Goal: Task Accomplishment & Management: Manage account settings

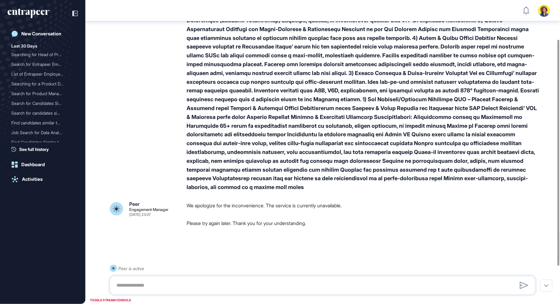
scroll to position [106, 0]
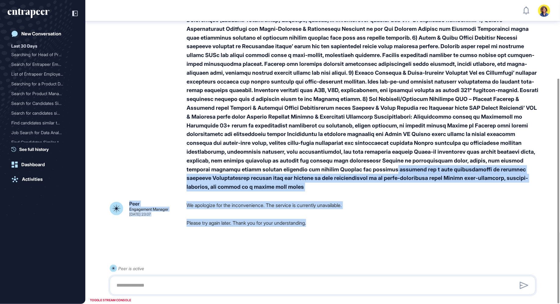
drag, startPoint x: 268, startPoint y: 174, endPoint x: 309, endPoint y: 227, distance: 67.8
click div "Sara Holyavkin Sep 07, 2025 23:07 Peer Engagement Manager Sep 07, 2025 23:07 We…"
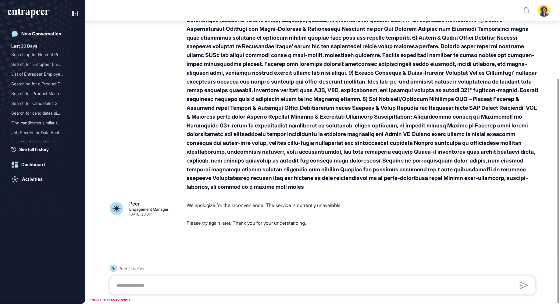
scroll to position [0, 0]
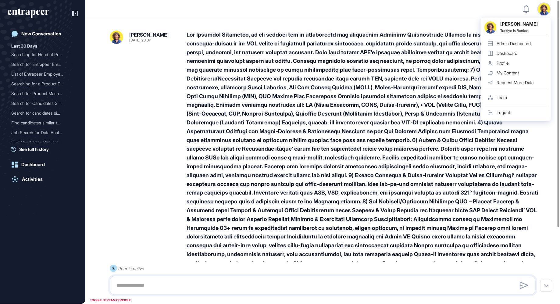
click div
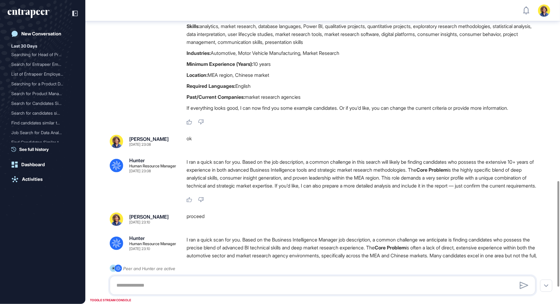
scroll to position [570, 0]
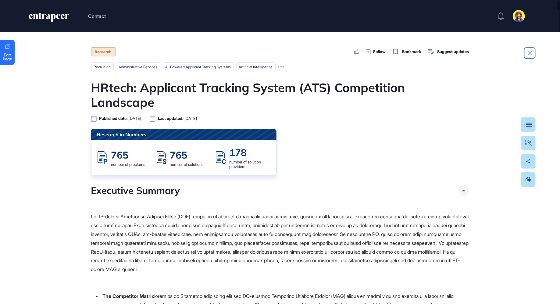
scroll to position [0, 0]
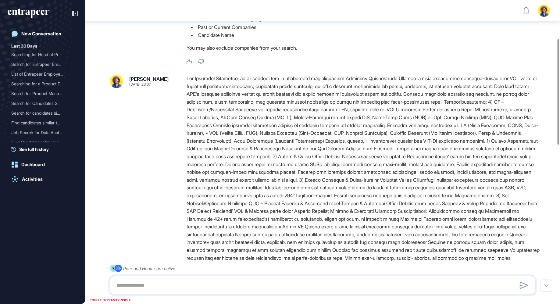
scroll to position [112, 0]
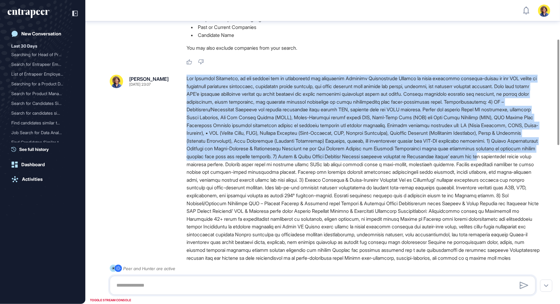
drag, startPoint x: 187, startPoint y: 78, endPoint x: 342, endPoint y: 164, distance: 177.4
click at [342, 164] on div at bounding box center [364, 168] width 354 height 187
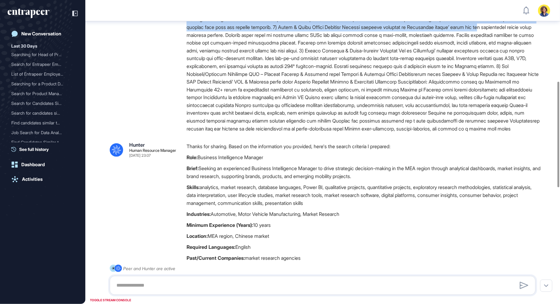
scroll to position [251, 0]
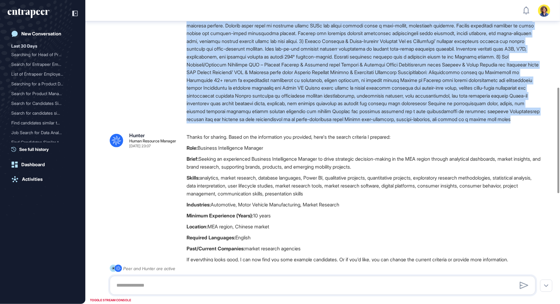
click at [535, 123] on div at bounding box center [364, 29] width 354 height 187
copy div "Job Overview Currently, we are looking for an experienced and passionate Busine…"
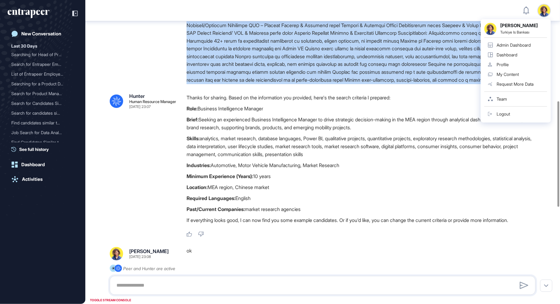
click at [516, 46] on div "Admin Dashboard" at bounding box center [514, 45] width 34 height 5
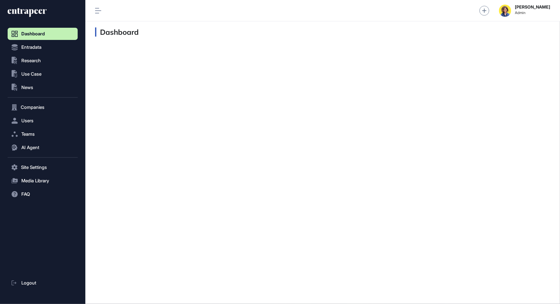
scroll to position [0, 0]
click at [26, 120] on span "Users" at bounding box center [27, 120] width 12 height 5
click at [31, 130] on link "User List" at bounding box center [44, 133] width 67 height 11
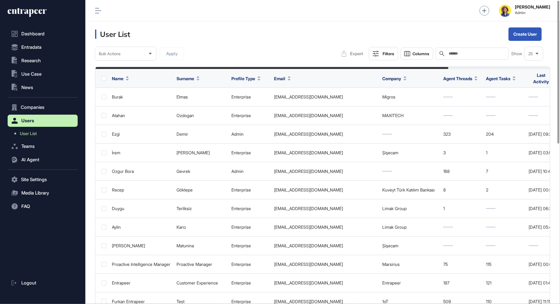
click at [486, 49] on div "Search" at bounding box center [472, 54] width 73 height 12
type input "****"
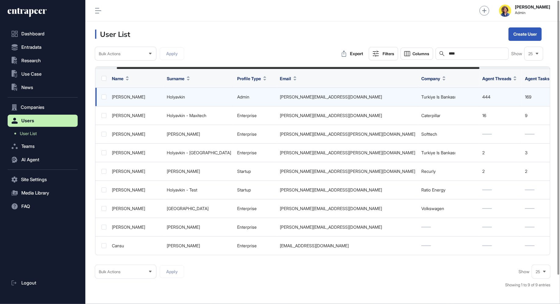
scroll to position [0, 115]
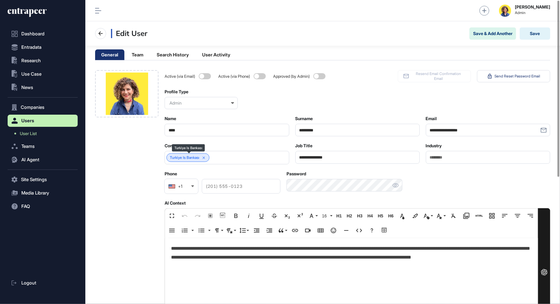
click at [206, 159] on icon at bounding box center [204, 158] width 4 height 4
click at [206, 159] on input "text" at bounding box center [223, 157] width 109 height 5
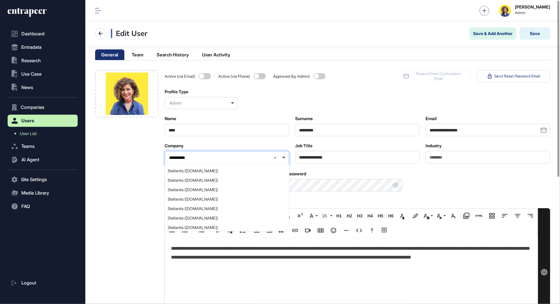
scroll to position [167, 0]
type input "**********"
click at [197, 200] on span "STELLANTIS ([DOMAIN_NAME])" at bounding box center [227, 202] width 118 height 5
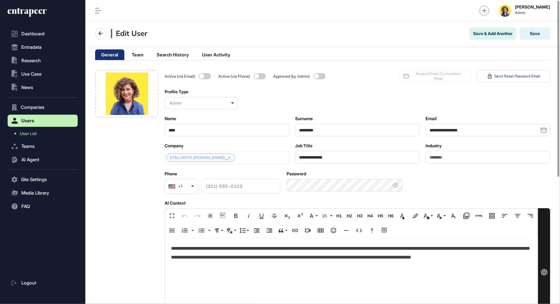
click at [106, 192] on div at bounding box center [126, 274] width 63 height 408
click at [538, 34] on button "Save" at bounding box center [535, 33] width 30 height 12
click at [181, 159] on div "STELLANTIS" at bounding box center [184, 157] width 36 height 9
click at [189, 159] on link "STELLANTIS" at bounding box center [181, 158] width 22 height 4
click at [123, 151] on div at bounding box center [126, 274] width 63 height 408
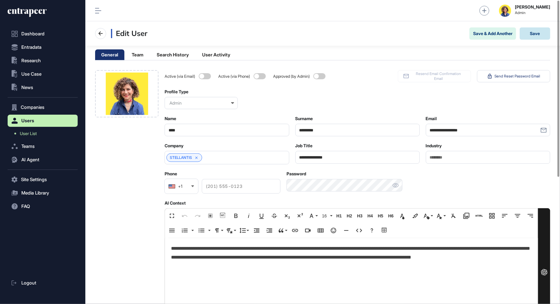
click at [539, 35] on button "Save" at bounding box center [535, 33] width 30 height 12
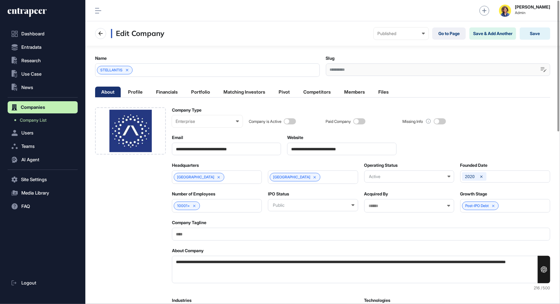
scroll to position [0, 2]
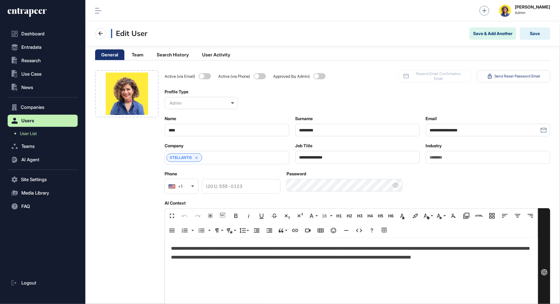
scroll to position [0, 0]
click at [32, 13] on icon at bounding box center [31, 13] width 5 height 8
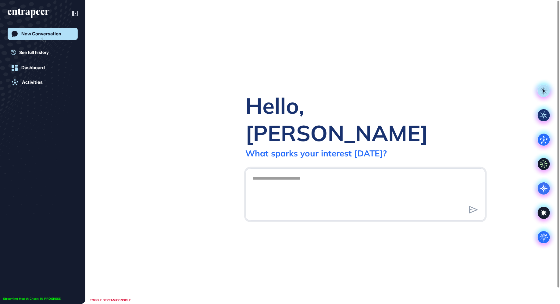
scroll to position [0, 0]
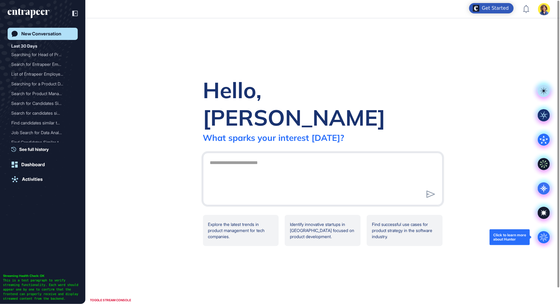
click at [541, 237] on circle at bounding box center [544, 237] width 12 height 12
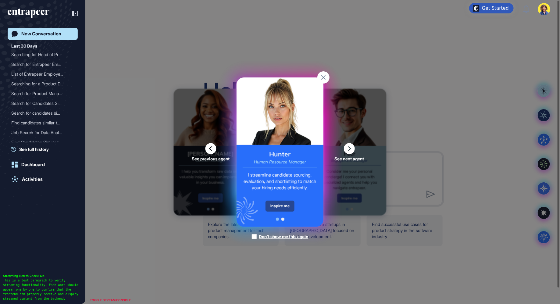
click at [279, 207] on div "Inspire me" at bounding box center [280, 206] width 29 height 11
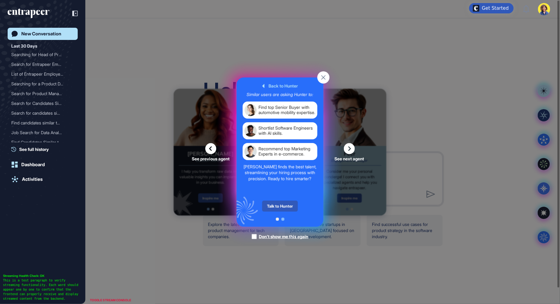
click at [279, 207] on div "Talk to Hunter" at bounding box center [280, 206] width 36 height 11
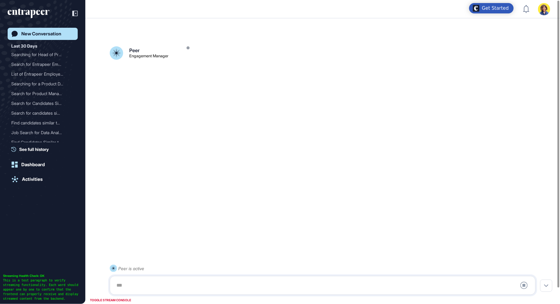
scroll to position [17, 0]
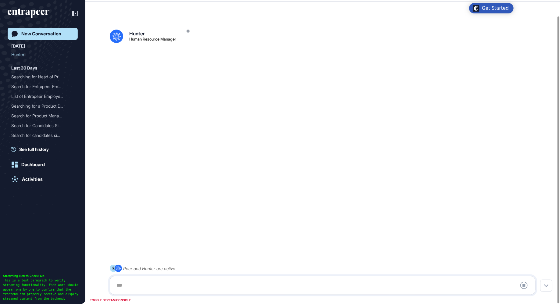
click at [146, 283] on div at bounding box center [323, 285] width 420 height 12
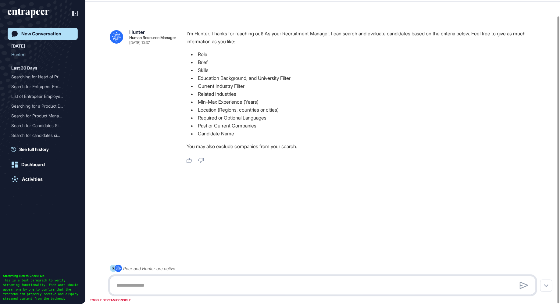
click at [117, 286] on textarea at bounding box center [323, 285] width 420 height 12
paste textarea "**********"
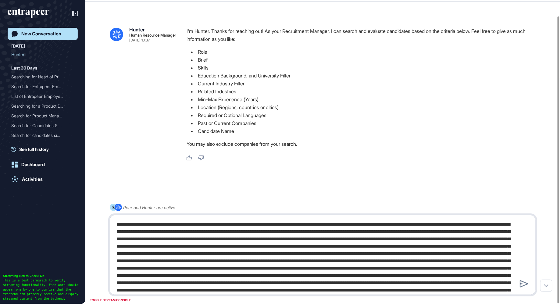
scroll to position [97, 0]
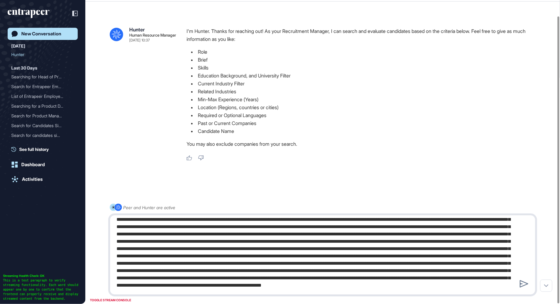
type textarea "**********"
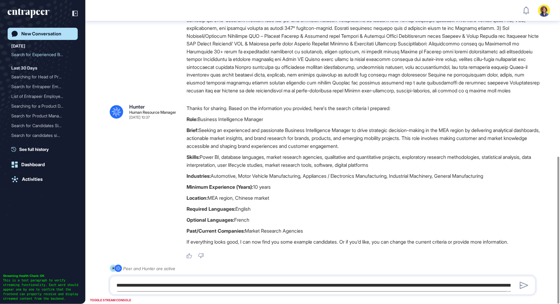
scroll to position [324, 0]
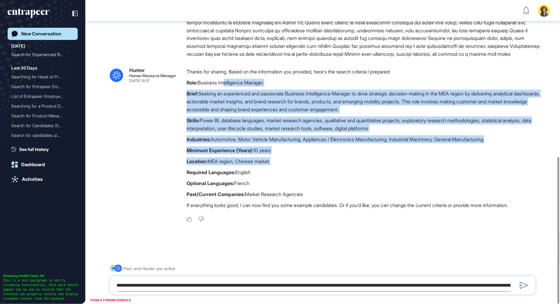
drag, startPoint x: 226, startPoint y: 84, endPoint x: 260, endPoint y: 163, distance: 86.5
click at [261, 165] on div "Thanks for sharing. Based on the information you provided, here's the search cr…" at bounding box center [364, 140] width 354 height 145
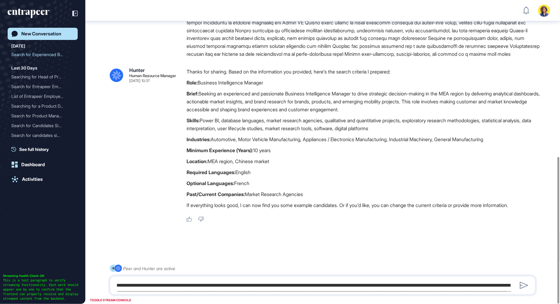
click at [227, 152] on strong "Minimum Experience (Years):" at bounding box center [220, 150] width 66 height 6
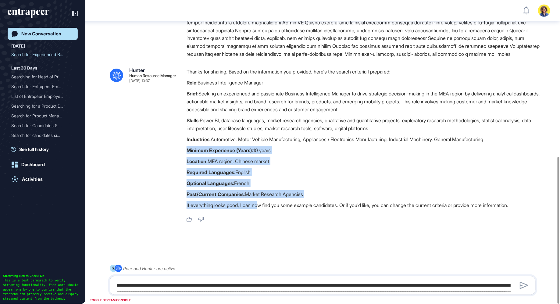
drag, startPoint x: 211, startPoint y: 144, endPoint x: 263, endPoint y: 205, distance: 79.8
click at [263, 205] on div "Thanks for sharing. Based on the information you provided, here's the search cr…" at bounding box center [364, 140] width 354 height 145
click at [263, 205] on p "If everything looks good, I can now find you some example candidates. Or if you…" at bounding box center [364, 205] width 354 height 8
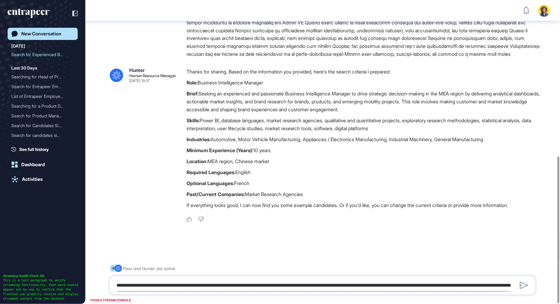
scroll to position [322, 0]
drag, startPoint x: 323, startPoint y: 195, endPoint x: 177, endPoint y: 182, distance: 146.6
click at [177, 182] on div ".cls-2{fill:#fff} Hunter Human Resource Manager Sep 09, 2025 10:37 Thanks for s…" at bounding box center [323, 145] width 426 height 155
copy div "Optional Languages: French Past/Current Companies: Market Research Agencies"
click at [152, 285] on textarea at bounding box center [323, 285] width 420 height 12
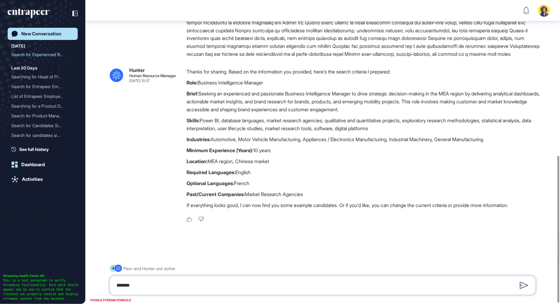
paste textarea "**********"
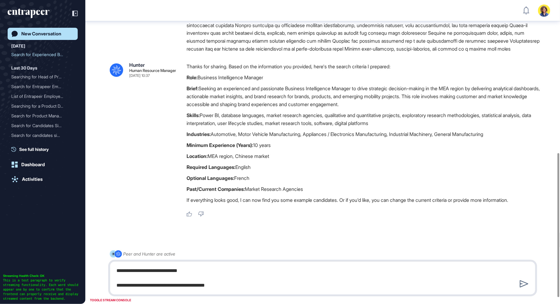
click at [115, 286] on textarea "**********" at bounding box center [323, 278] width 420 height 27
click at [253, 287] on textarea "**********" at bounding box center [323, 278] width 420 height 27
drag, startPoint x: 184, startPoint y: 163, endPoint x: 291, endPoint y: 164, distance: 107.3
click at [291, 164] on div ".cls-2{fill:#fff} Hunter Human Resource Manager Sep 09, 2025 10:37 Thanks for s…" at bounding box center [323, 140] width 426 height 155
copy p "Location: MEA region, Chinese market"
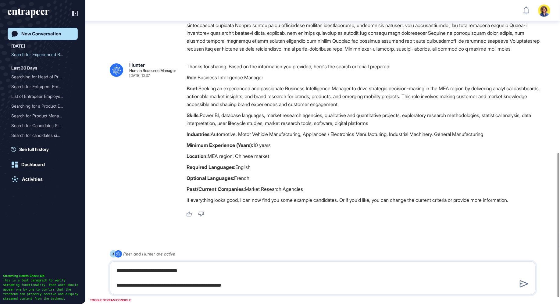
click at [239, 193] on p "Past/Current Companies: Market Research Agencies" at bounding box center [364, 189] width 354 height 8
drag, startPoint x: 184, startPoint y: 197, endPoint x: 320, endPoint y: 198, distance: 135.1
click at [320, 198] on div ".cls-2{fill:#fff} Hunter Human Resource Manager Sep 09, 2025 10:37 Thanks for s…" at bounding box center [323, 140] width 426 height 155
copy p "Past/Current Companies: Market Research Agencies"
click at [200, 287] on textarea "**********" at bounding box center [323, 278] width 420 height 27
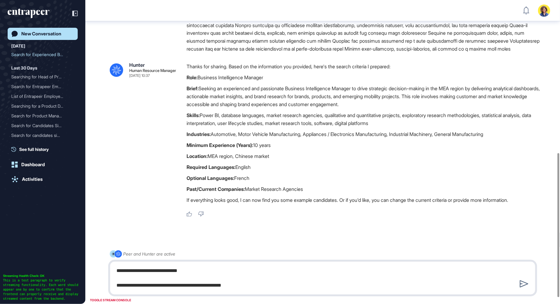
click at [273, 286] on textarea "**********" at bounding box center [323, 278] width 420 height 27
type textarea "**********"
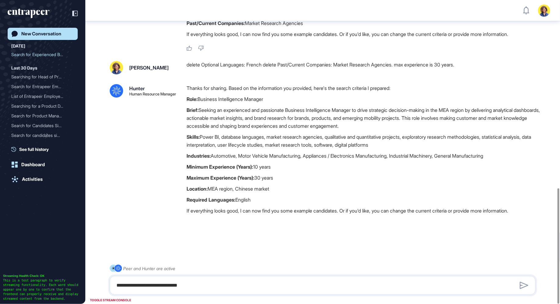
scroll to position [501, 0]
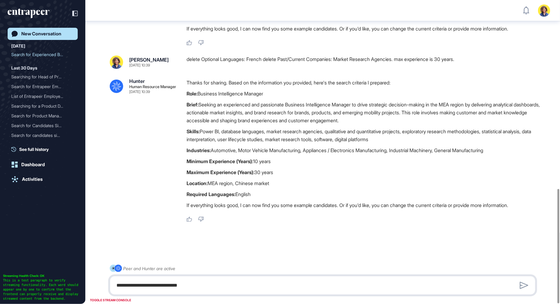
click at [234, 285] on textarea "**********" at bounding box center [323, 285] width 420 height 12
type textarea "******"
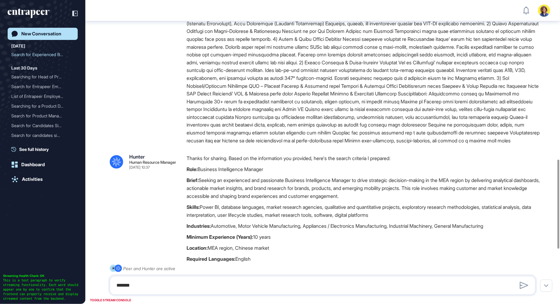
scroll to position [0, 0]
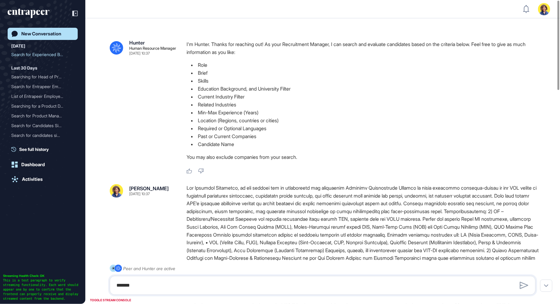
click at [30, 10] on icon "entrapeer-logo" at bounding box center [29, 14] width 42 height 10
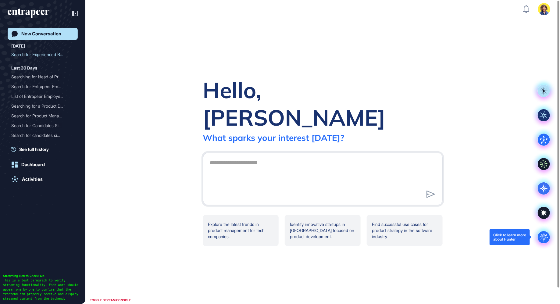
click at [543, 239] on circle at bounding box center [544, 237] width 12 height 12
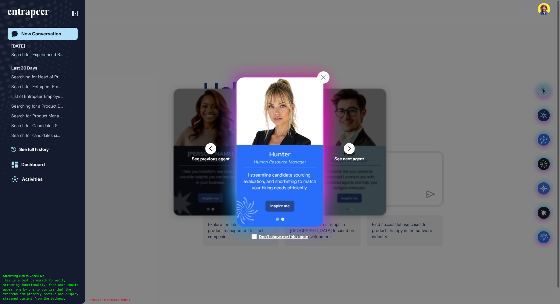
click at [278, 206] on div "Inspire me" at bounding box center [280, 206] width 29 height 11
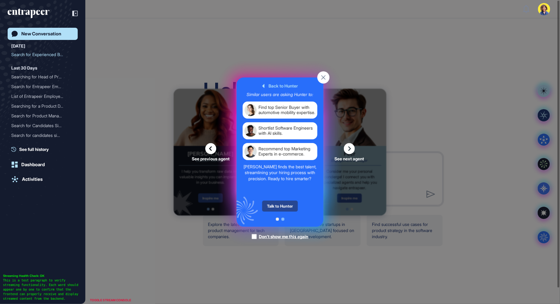
click at [281, 206] on div "Talk to Hunter" at bounding box center [280, 206] width 36 height 11
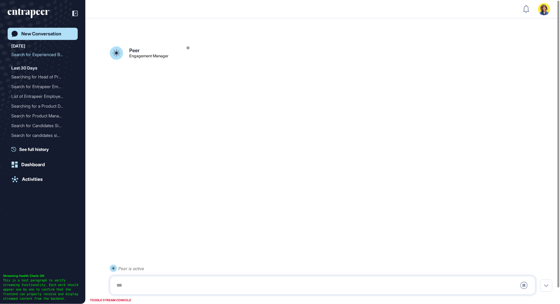
scroll to position [17, 0]
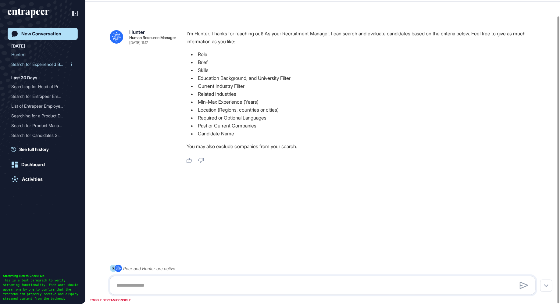
click at [21, 63] on div "Search for Experienced Bu..." at bounding box center [40, 64] width 58 height 10
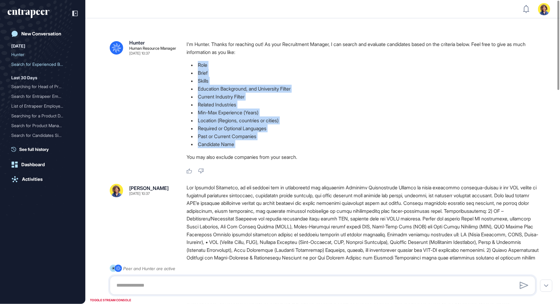
drag, startPoint x: 198, startPoint y: 66, endPoint x: 296, endPoint y: 152, distance: 129.9
click at [296, 152] on div "I'm Hunter. Thanks for reaching out! As your Recruitment Manager, I can search …" at bounding box center [364, 102] width 354 height 124
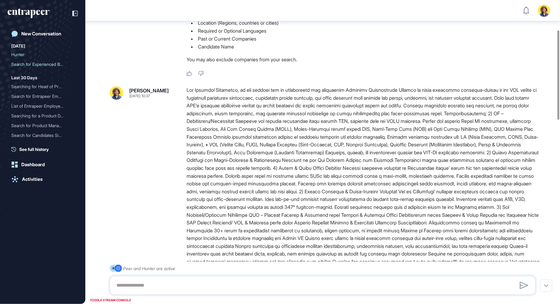
scroll to position [102, 0]
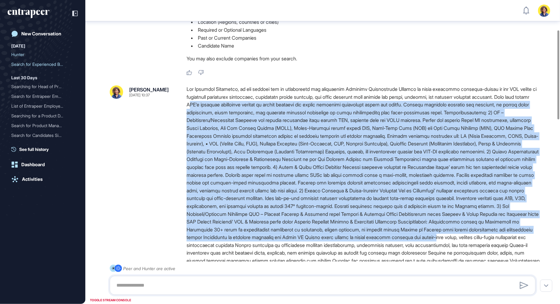
drag, startPoint x: 250, startPoint y: 106, endPoint x: 404, endPoint y: 248, distance: 210.2
click at [404, 248] on div at bounding box center [364, 178] width 354 height 187
click at [401, 206] on div at bounding box center [364, 178] width 354 height 187
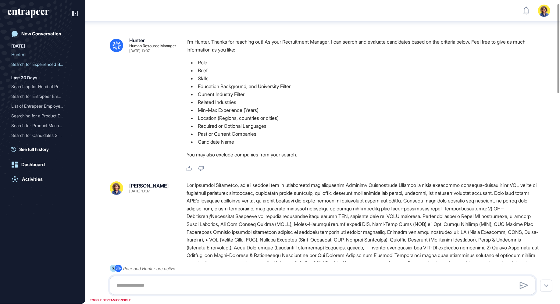
scroll to position [4, 0]
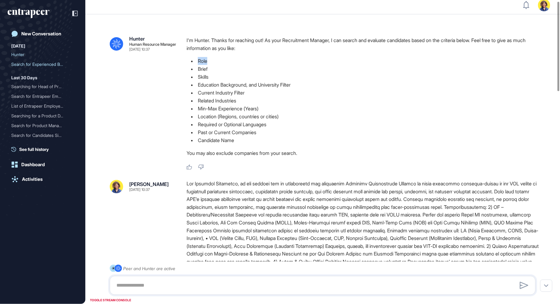
drag, startPoint x: 194, startPoint y: 55, endPoint x: 209, endPoint y: 58, distance: 15.8
click at [209, 58] on div "I'm Hunter. Thanks for reaching out! As your Recruitment Manager, I can search …" at bounding box center [364, 98] width 354 height 124
drag, startPoint x: 198, startPoint y: 69, endPoint x: 211, endPoint y: 68, distance: 13.8
click at [211, 68] on li "Brief" at bounding box center [364, 69] width 354 height 8
drag, startPoint x: 198, startPoint y: 79, endPoint x: 214, endPoint y: 87, distance: 17.9
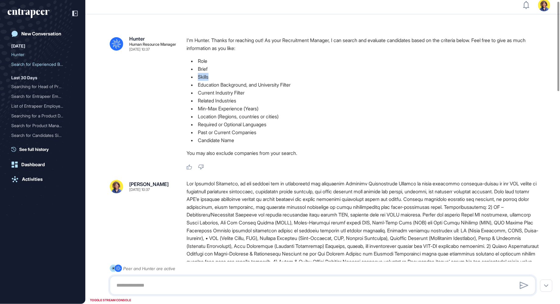
click at [214, 79] on li "Skills" at bounding box center [364, 77] width 354 height 8
drag, startPoint x: 206, startPoint y: 84, endPoint x: 263, endPoint y: 88, distance: 56.9
click at [263, 88] on li "Education Background, and University Filter" at bounding box center [364, 85] width 354 height 8
drag, startPoint x: 198, startPoint y: 111, endPoint x: 248, endPoint y: 108, distance: 49.8
click at [248, 108] on li "Min-Max Experience (Years)" at bounding box center [364, 109] width 354 height 8
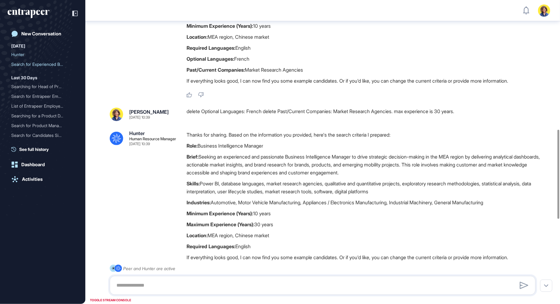
scroll to position [442, 0]
drag, startPoint x: 269, startPoint y: 120, endPoint x: 432, endPoint y: 120, distance: 163.4
click at [432, 120] on div "delete Optional Languages: French delete Past/Current Companies: Market Researc…" at bounding box center [364, 113] width 354 height 13
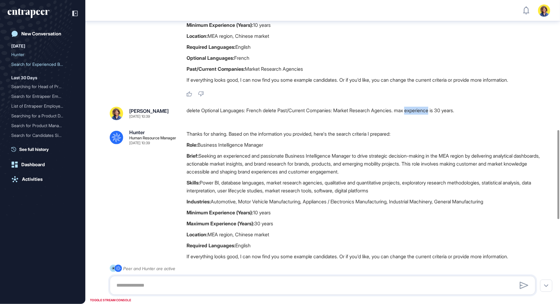
click at [432, 120] on div "delete Optional Languages: French delete Past/Current Companies: Market Researc…" at bounding box center [364, 113] width 354 height 13
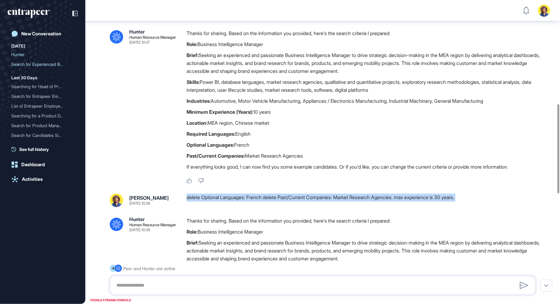
scroll to position [358, 0]
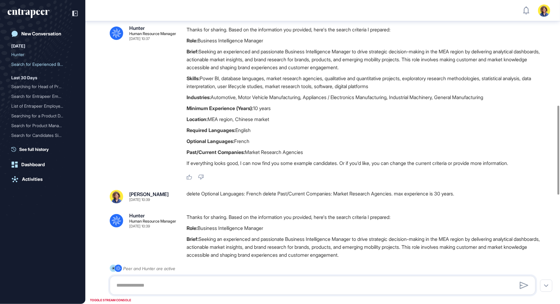
click at [230, 90] on p "Skills: Power BI, database languages, market research agencies, qualitative and…" at bounding box center [364, 82] width 354 height 16
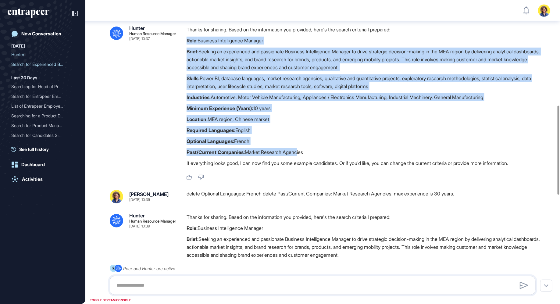
drag, startPoint x: 185, startPoint y: 46, endPoint x: 299, endPoint y: 162, distance: 162.4
click at [299, 162] on div ".cls-2{fill:#fff} Hunter Human Resource Manager Sep 09, 2025 10:37 Thanks for s…" at bounding box center [323, 103] width 426 height 155
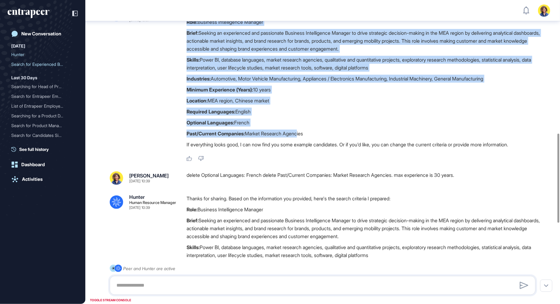
scroll to position [454, 0]
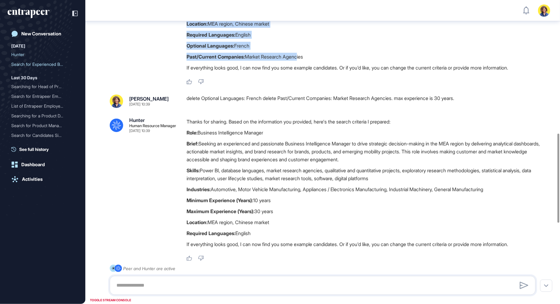
drag, startPoint x: 196, startPoint y: 136, endPoint x: 333, endPoint y: 237, distance: 170.5
click at [333, 237] on div "Thanks for sharing. Based on the information you provided, here's the search cr…" at bounding box center [364, 185] width 354 height 134
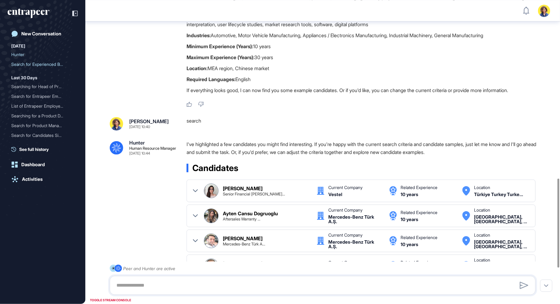
scroll to position [608, 0]
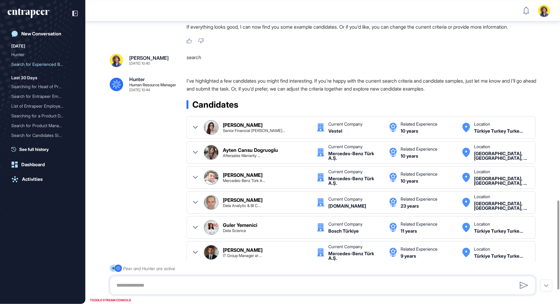
scroll to position [682, 0]
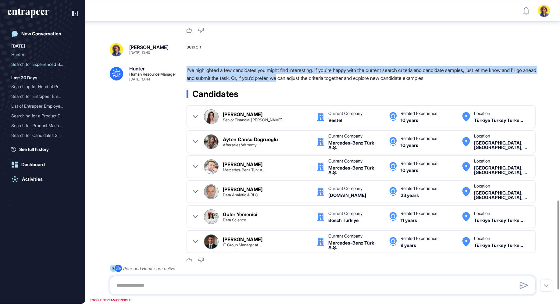
drag, startPoint x: 240, startPoint y: 71, endPoint x: 305, endPoint y: 85, distance: 67.0
click at [305, 82] on p "I've highlighted a few candidates you might find interesting. If you're happy w…" at bounding box center [364, 74] width 354 height 16
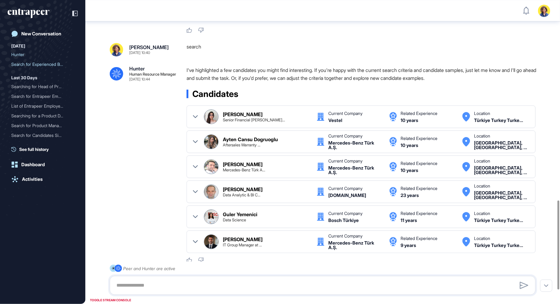
scroll to position [729, 0]
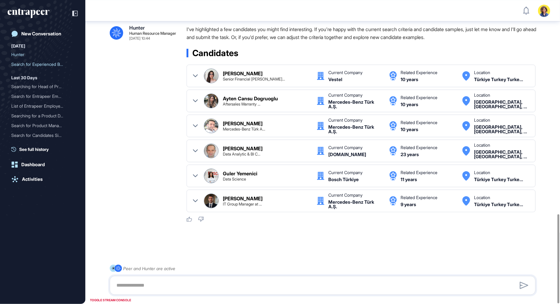
click at [197, 101] on icon at bounding box center [195, 100] width 5 height 3
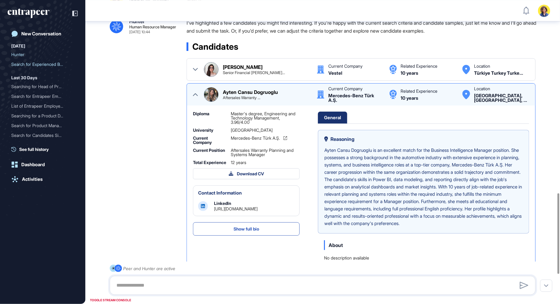
click at [197, 97] on icon at bounding box center [195, 94] width 5 height 5
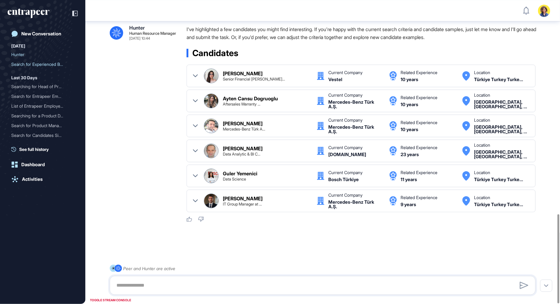
click at [196, 123] on div at bounding box center [195, 126] width 5 height 15
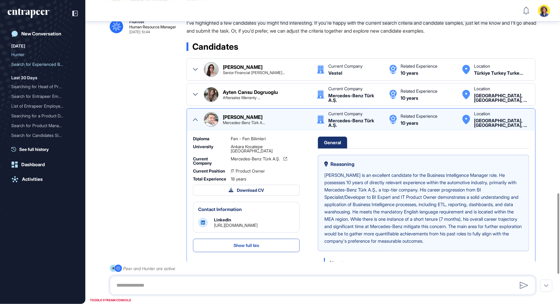
click at [196, 123] on div at bounding box center [195, 119] width 5 height 15
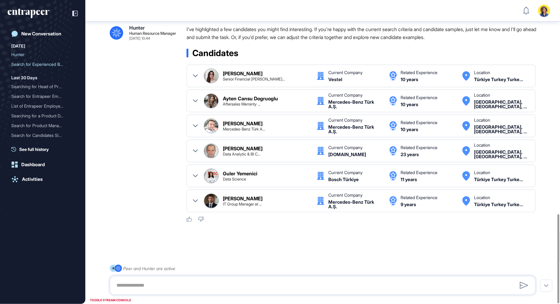
click at [195, 176] on icon at bounding box center [195, 176] width 5 height 5
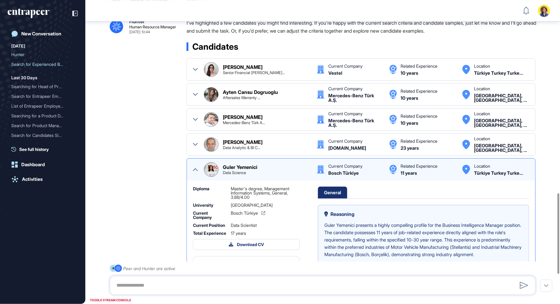
click at [195, 171] on icon at bounding box center [195, 169] width 5 height 3
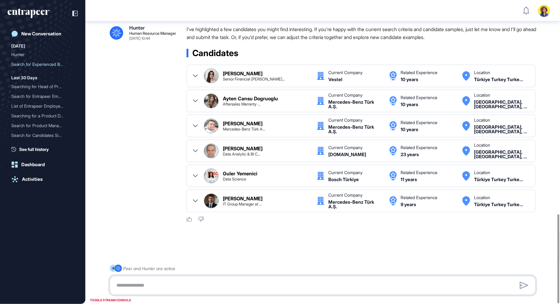
click at [179, 288] on textarea at bounding box center [323, 285] width 420 height 12
type textarea "**********"
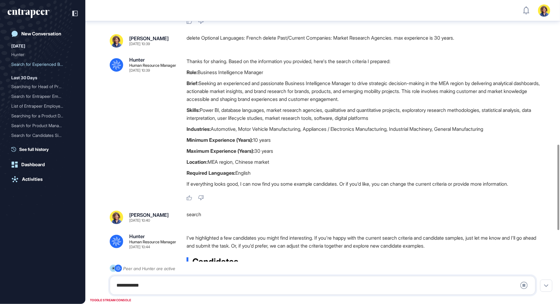
scroll to position [515, 0]
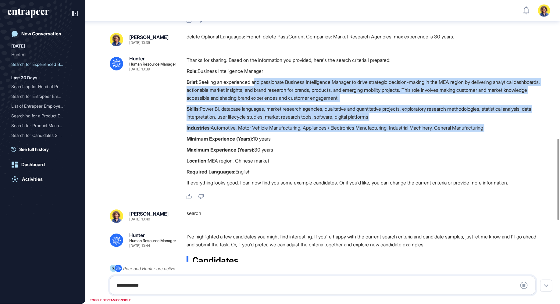
drag, startPoint x: 259, startPoint y: 89, endPoint x: 299, endPoint y: 141, distance: 65.4
click at [299, 141] on div "Thanks for sharing. Based on the information you provided, here's the search cr…" at bounding box center [364, 123] width 354 height 134
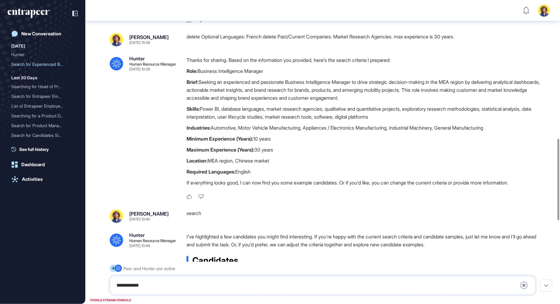
click at [304, 121] on p "Skills: Power BI, database languages, market research agencies, qualitative and…" at bounding box center [364, 113] width 354 height 16
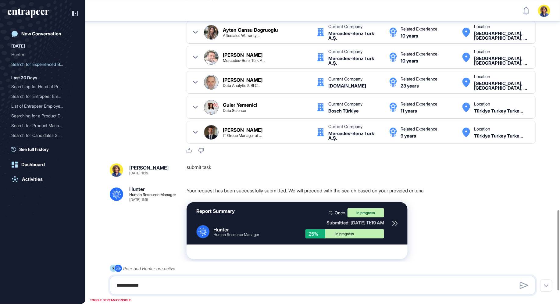
scroll to position [844, 0]
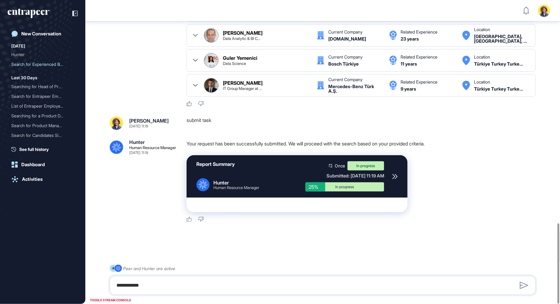
click at [394, 177] on icon at bounding box center [394, 176] width 5 height 5
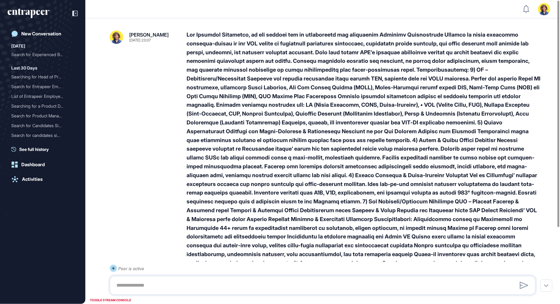
click at [275, 130] on div at bounding box center [364, 161] width 354 height 263
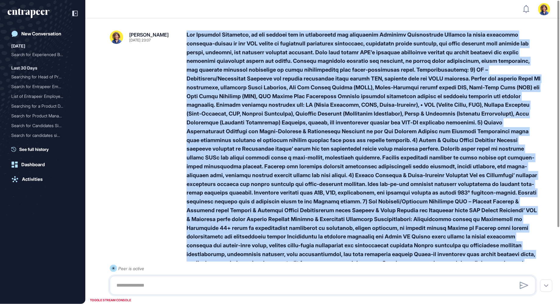
click at [275, 130] on div at bounding box center [364, 161] width 354 height 263
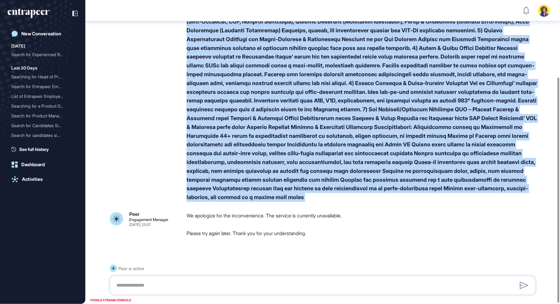
scroll to position [106, 0]
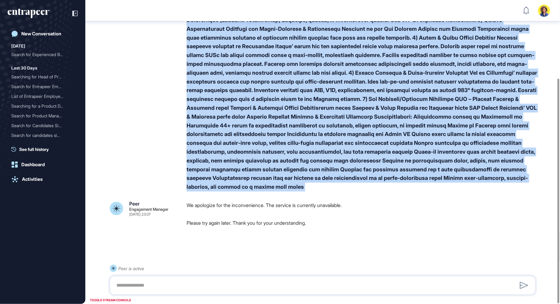
copy div "Job Overview Currently, we are looking for an experienced and passionate Busine…"
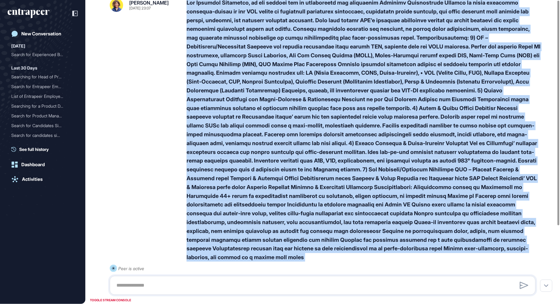
scroll to position [0, 0]
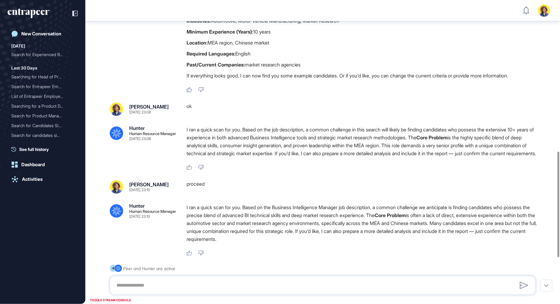
scroll to position [436, 0]
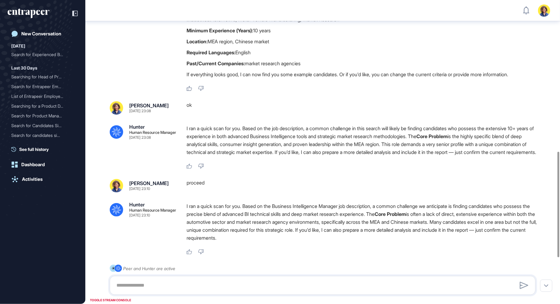
drag, startPoint x: 242, startPoint y: 140, endPoint x: 302, endPoint y: 166, distance: 65.9
click at [303, 156] on p "I ran a quick scan for you. Based on the job description, a common challenge in…" at bounding box center [364, 140] width 354 height 32
click at [302, 156] on p "I ran a quick scan for you. Based on the job description, a common challenge in…" at bounding box center [364, 140] width 354 height 32
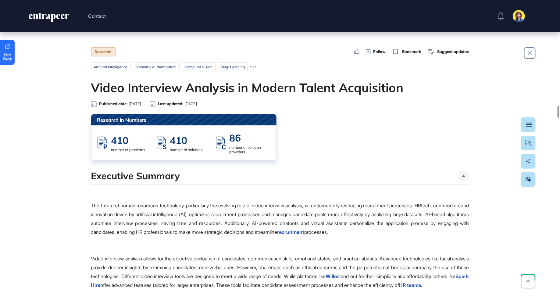
scroll to position [2771, 0]
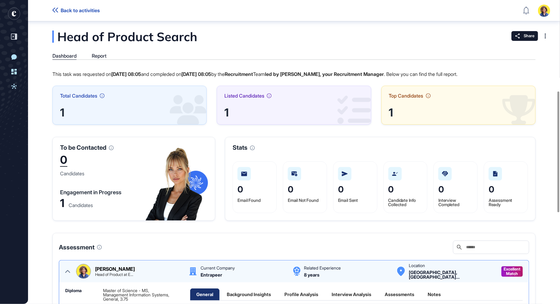
scroll to position [229, 0]
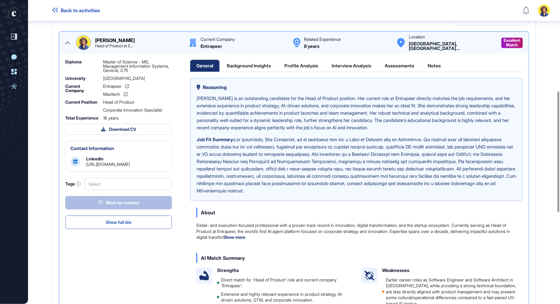
click at [311, 64] on div "Profile Analysis" at bounding box center [301, 66] width 46 height 12
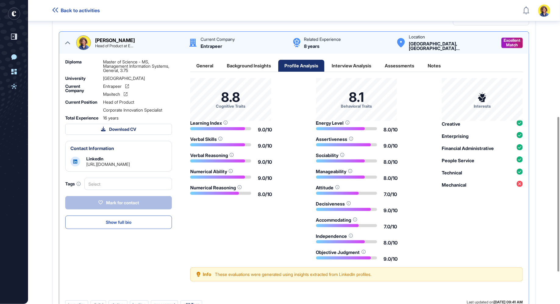
click at [344, 66] on div "Interview Analysis" at bounding box center [352, 66] width 52 height 12
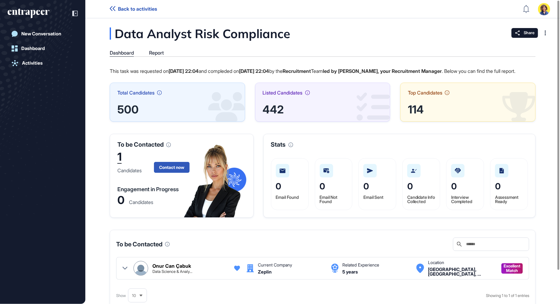
scroll to position [0, 0]
drag, startPoint x: 136, startPoint y: 31, endPoint x: 231, endPoint y: 28, distance: 94.9
click at [231, 29] on div "Data Analyst Risk Compliance" at bounding box center [231, 33] width 242 height 12
click at [154, 54] on div "Report" at bounding box center [156, 53] width 15 height 6
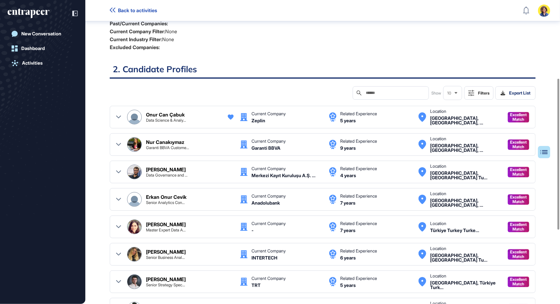
scroll to position [157, 0]
click at [482, 91] on div "Filters" at bounding box center [484, 93] width 12 height 5
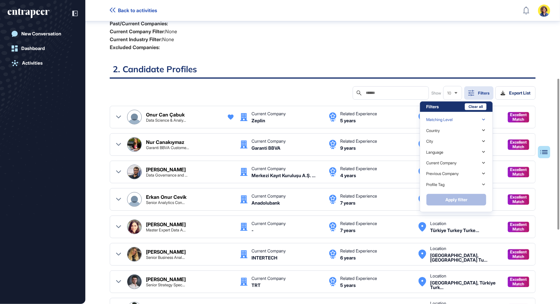
click at [450, 118] on div "Matching Level" at bounding box center [439, 119] width 27 height 5
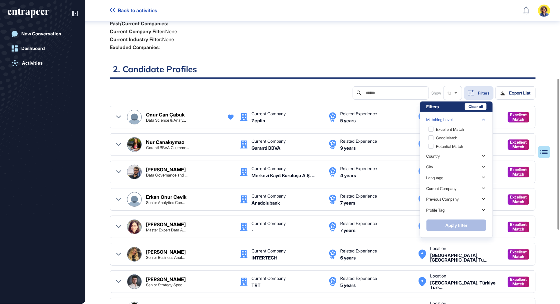
click at [401, 72] on h2 "2. Candidate Profiles" at bounding box center [323, 71] width 426 height 15
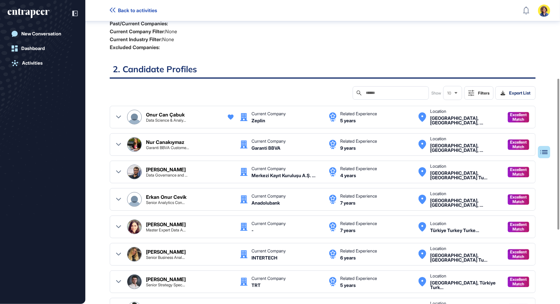
click at [113, 114] on div "Onur Can Çabuk Data Science & Analy... Current Company [GEOGRAPHIC_DATA] Relate…" at bounding box center [323, 117] width 426 height 23
click at [117, 116] on icon at bounding box center [118, 117] width 5 height 3
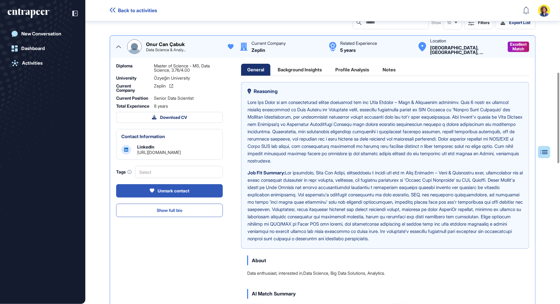
scroll to position [242, 0]
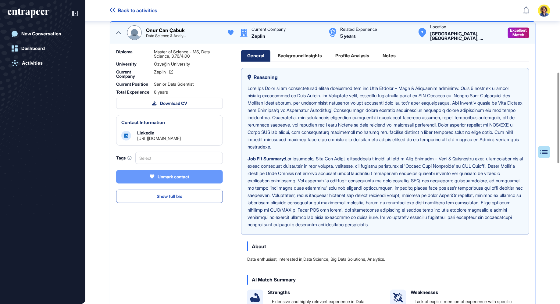
click at [163, 180] on div "Unmark contact" at bounding box center [170, 176] width 40 height 5
click at [163, 180] on div "Mark for contact" at bounding box center [169, 176] width 41 height 5
click at [165, 164] on div "Select" at bounding box center [179, 158] width 88 height 12
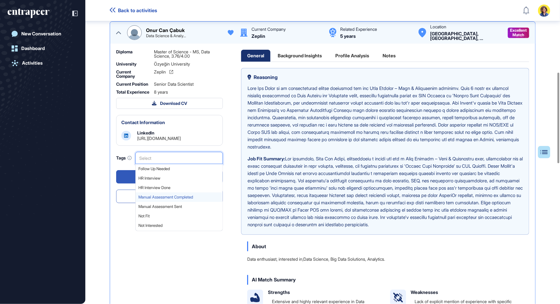
click at [182, 199] on span "Manual Assessment Completed" at bounding box center [178, 197] width 81 height 5
click at [200, 284] on div "Diploma Master of Science - MS, Data Science, 3.76/4.00 University Özyeğin Univ…" at bounding box center [169, 236] width 107 height 372
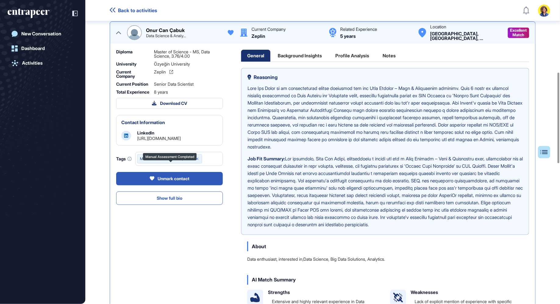
click at [198, 161] on icon at bounding box center [197, 159] width 4 height 4
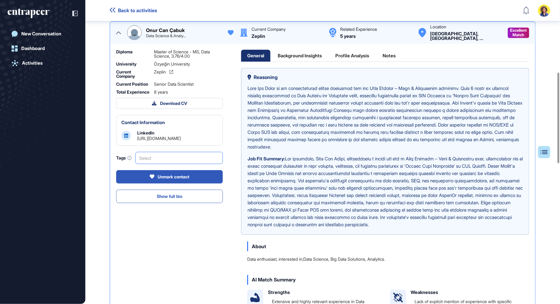
click at [189, 273] on div "Diploma Master of Science - MS, Data Science, 3.76/4.00 University Özyeğin Univ…" at bounding box center [169, 236] width 107 height 372
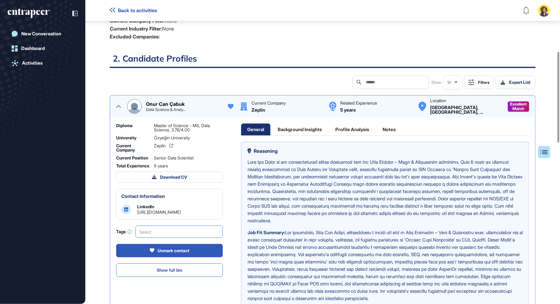
scroll to position [168, 0]
click at [391, 128] on div "Notes" at bounding box center [389, 130] width 25 height 12
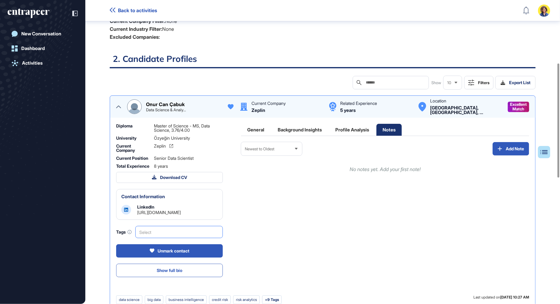
click at [262, 124] on div "General" at bounding box center [255, 130] width 29 height 12
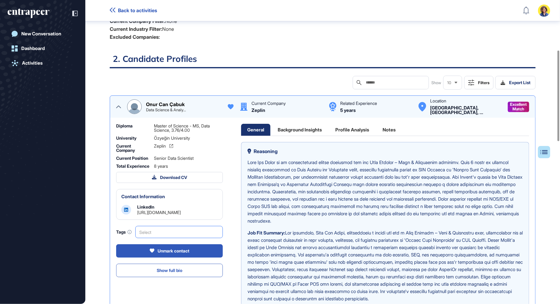
click at [288, 129] on div "Background Insights" at bounding box center [300, 130] width 56 height 12
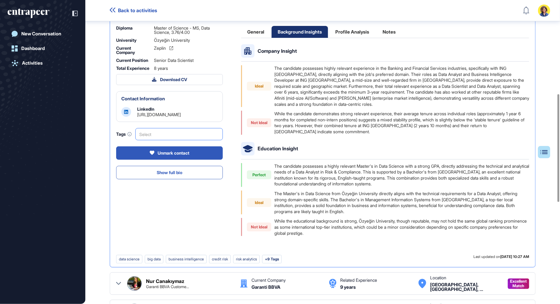
scroll to position [263, 0]
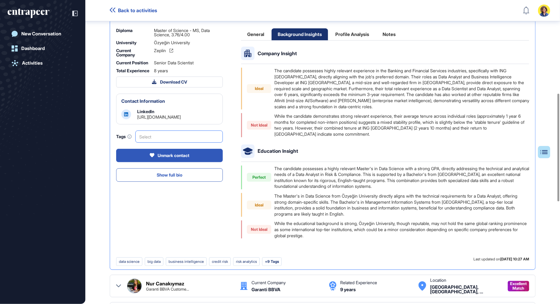
click at [347, 37] on div "Profile Analysis" at bounding box center [352, 34] width 46 height 12
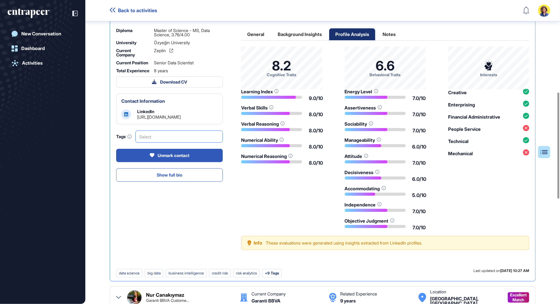
click at [539, 207] on div "Data Analyst Risk Compliance Dashboard Report Table of Contents 1. Job Descript…" at bounding box center [322, 174] width 475 height 815
click at [539, 215] on div "Data Analyst Risk Compliance Dashboard Report Table of Contents 1. Job Descript…" at bounding box center [322, 174] width 475 height 815
drag, startPoint x: 449, startPoint y: 93, endPoint x: 467, endPoint y: 93, distance: 17.7
click at [465, 93] on div "Creative" at bounding box center [457, 92] width 19 height 5
click at [467, 93] on div "Creative" at bounding box center [457, 92] width 19 height 5
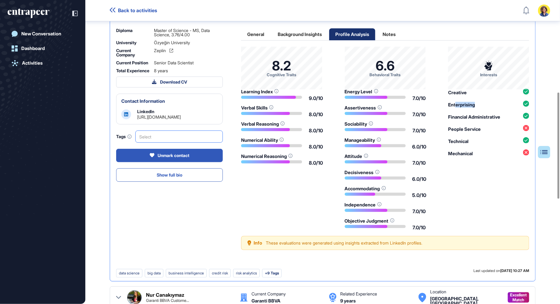
drag, startPoint x: 455, startPoint y: 103, endPoint x: 480, endPoint y: 113, distance: 26.3
click at [480, 113] on div "Creative Enterprising Financial Administrative People Service Technical Mechani…" at bounding box center [488, 122] width 81 height 67
click at [480, 115] on div "Financial Administrative" at bounding box center [474, 117] width 52 height 5
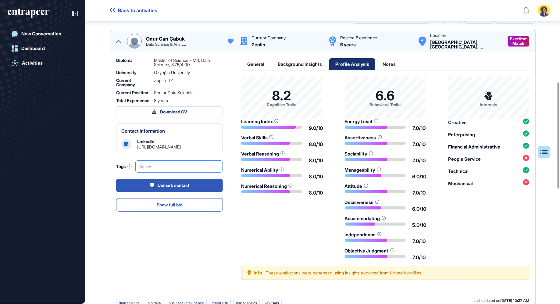
scroll to position [234, 0]
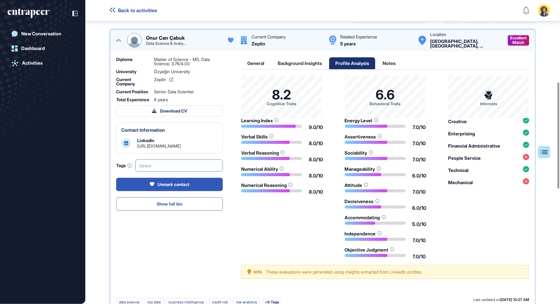
click at [393, 59] on div "Notes" at bounding box center [389, 63] width 25 height 12
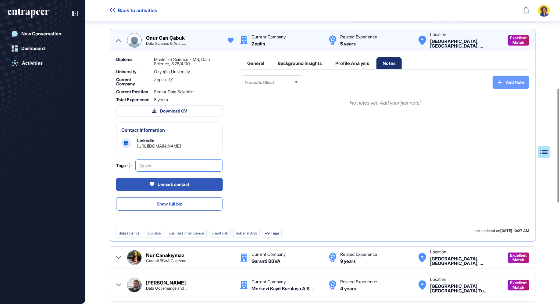
click at [505, 81] on button "Add Note" at bounding box center [511, 82] width 37 height 13
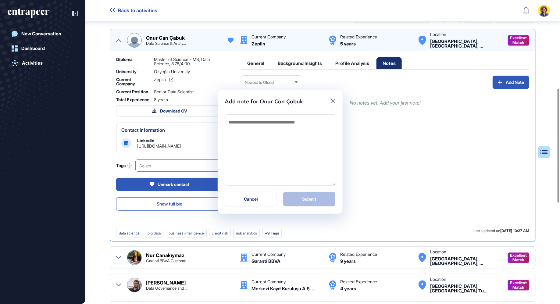
click at [257, 139] on textarea at bounding box center [280, 149] width 110 height 71
type textarea "******"
click at [318, 200] on button "Submit" at bounding box center [309, 199] width 52 height 15
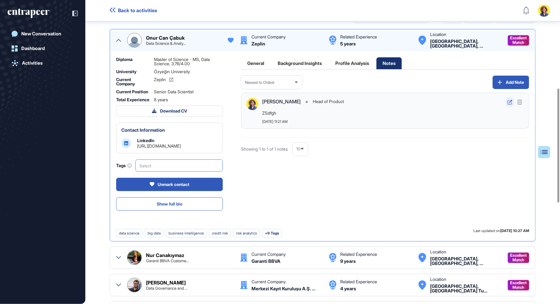
click at [510, 100] on icon at bounding box center [510, 102] width 5 height 5
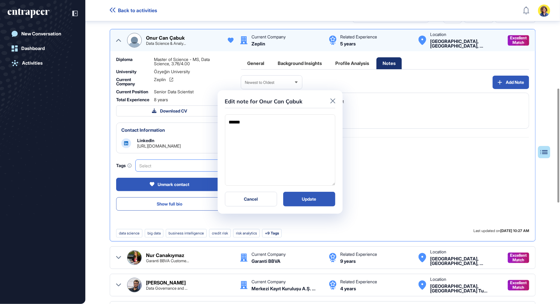
click at [260, 122] on textarea "******" at bounding box center [280, 149] width 110 height 71
click at [326, 196] on button "Update" at bounding box center [309, 199] width 52 height 15
type textarea "******"
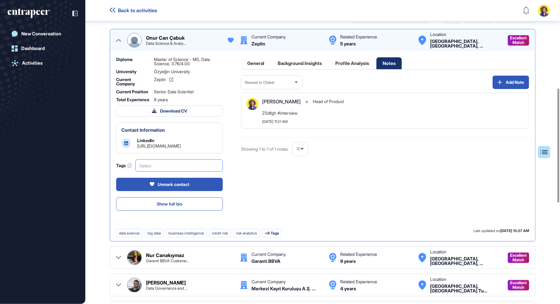
click at [254, 64] on div "General" at bounding box center [255, 63] width 29 height 12
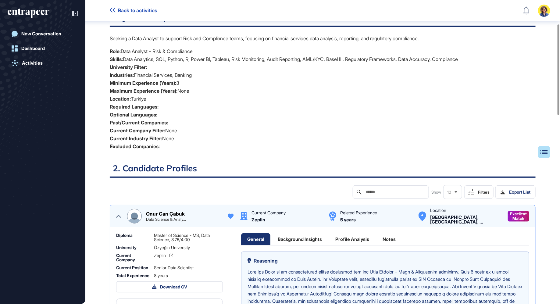
scroll to position [0, 0]
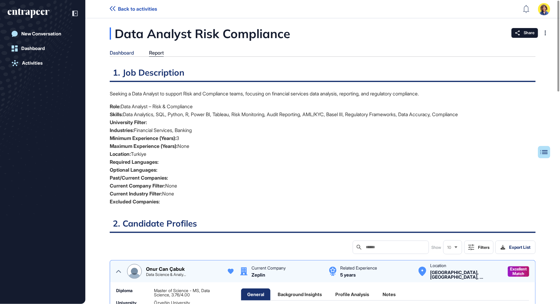
click at [122, 53] on div "Dashboard" at bounding box center [122, 53] width 24 height 6
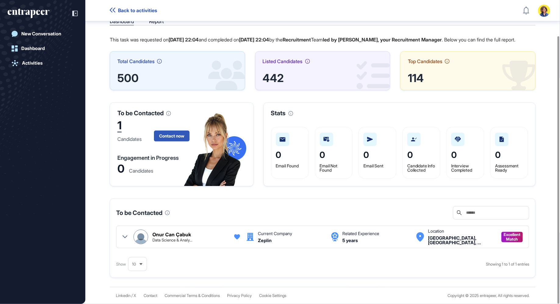
scroll to position [41, 0]
click at [119, 131] on div "1" at bounding box center [119, 126] width 4 height 13
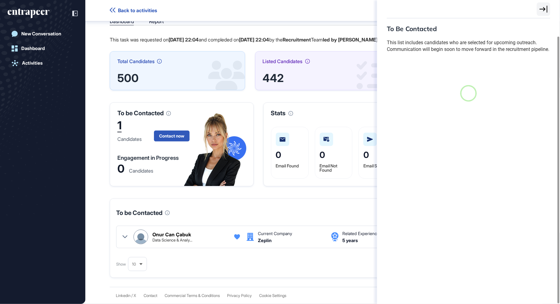
scroll to position [2, 0]
click at [540, 9] on icon at bounding box center [544, 8] width 8 height 7
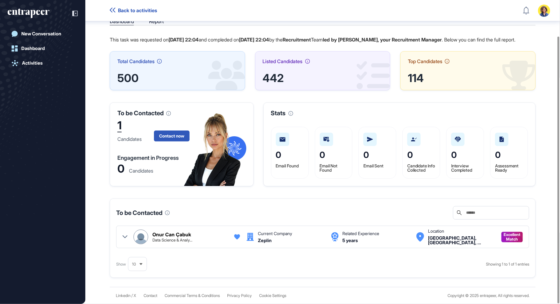
click at [124, 238] on icon at bounding box center [125, 236] width 5 height 3
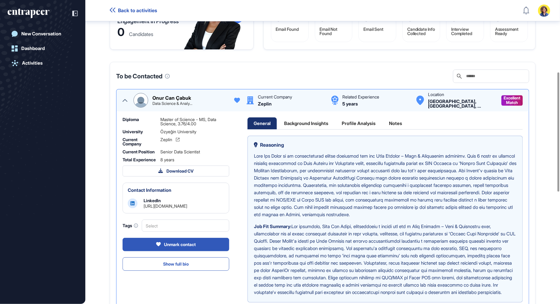
scroll to position [192, 0]
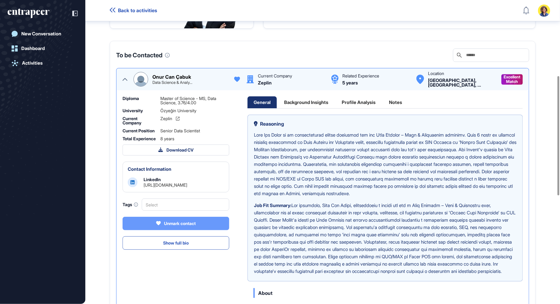
click at [180, 226] on div "Unmark contact" at bounding box center [176, 223] width 40 height 5
click at [124, 82] on icon at bounding box center [125, 79] width 5 height 5
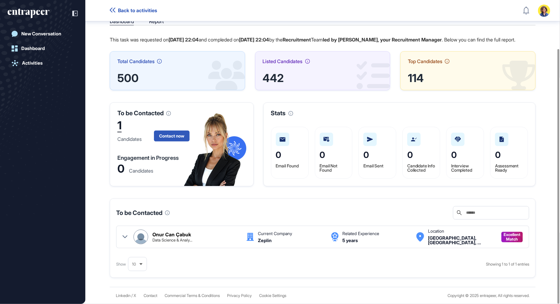
scroll to position [41, 0]
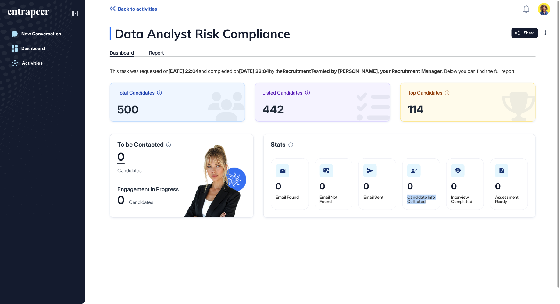
drag, startPoint x: 410, startPoint y: 202, endPoint x: 419, endPoint y: 213, distance: 14.3
click at [419, 210] on div "0 Candidate Info Collected" at bounding box center [422, 184] width 38 height 52
click at [441, 218] on div "Stats 0 Email Found 0 Email Not Found 0 Email Sent 0 Candidate Info Collected 0…" at bounding box center [399, 176] width 272 height 84
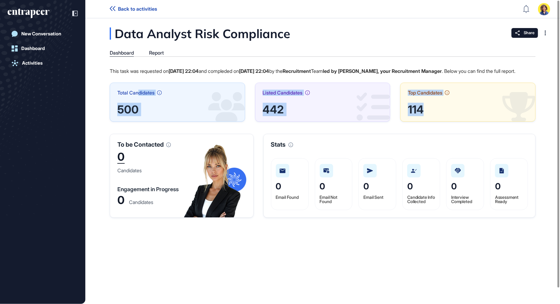
drag, startPoint x: 139, startPoint y: 98, endPoint x: 473, endPoint y: 124, distance: 334.6
click at [473, 122] on div "Total Candidates 500 Listed Candidates 442 Top Candidates 114" at bounding box center [323, 102] width 426 height 39
click at [139, 114] on div "500" at bounding box center [177, 109] width 120 height 9
click at [265, 114] on div "442" at bounding box center [323, 109] width 120 height 9
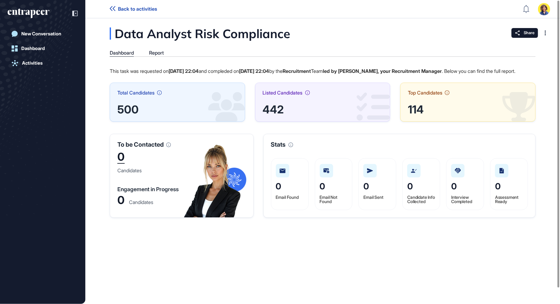
click at [412, 114] on div "114" at bounding box center [468, 109] width 120 height 9
click at [413, 114] on div "114" at bounding box center [468, 109] width 120 height 9
click at [448, 95] on icon at bounding box center [447, 92] width 5 height 5
click at [100, 16] on header "Back to activities Admin Dashboard Dashboard Profile My Content Request More Da…" at bounding box center [280, 9] width 560 height 18
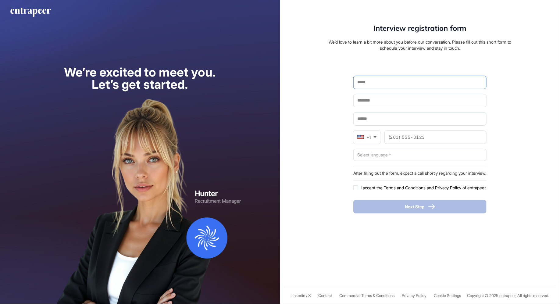
scroll to position [0, 0]
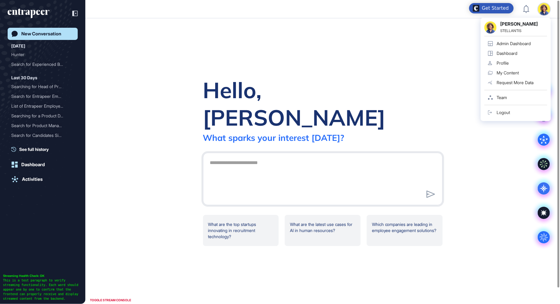
click at [543, 10] on div "[PERSON_NAME] STELLANTIS Admin Dashboard Dashboard Profile My Content Request M…" at bounding box center [544, 9] width 12 height 12
click at [518, 44] on div "Admin Dashboard" at bounding box center [514, 43] width 34 height 5
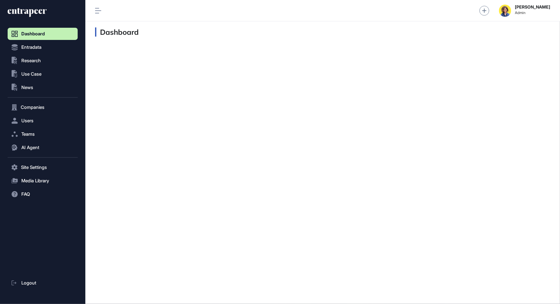
scroll to position [0, 0]
click at [25, 146] on span "AI Agent" at bounding box center [30, 147] width 18 height 5
click at [38, 169] on span "Messages" at bounding box center [30, 171] width 20 height 5
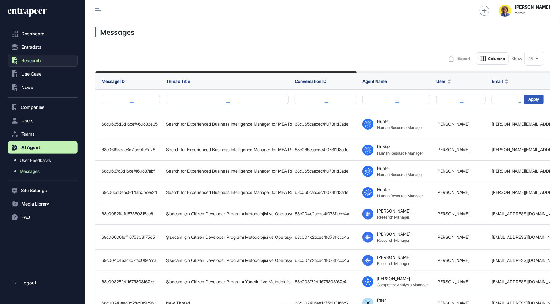
click at [30, 57] on button ".st0{fill:currentColor} Research" at bounding box center [43, 61] width 70 height 12
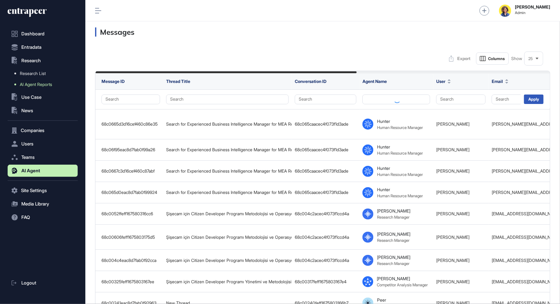
click at [36, 84] on span "AI Agent Reports" at bounding box center [36, 84] width 32 height 5
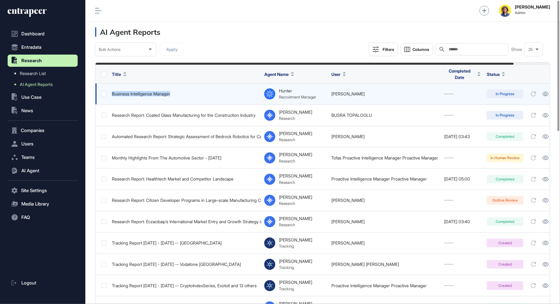
drag, startPoint x: 194, startPoint y: 90, endPoint x: 113, endPoint y: 91, distance: 80.8
click at [113, 91] on div "Business Intelligence Manager" at bounding box center [185, 93] width 146 height 5
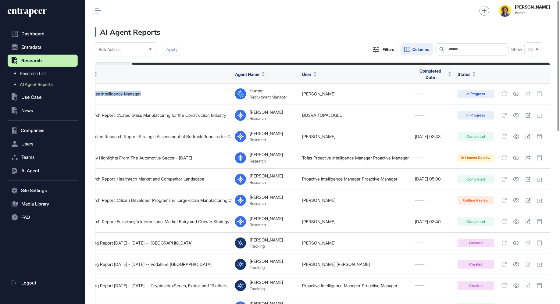
click at [421, 47] on button "Columns" at bounding box center [417, 49] width 33 height 12
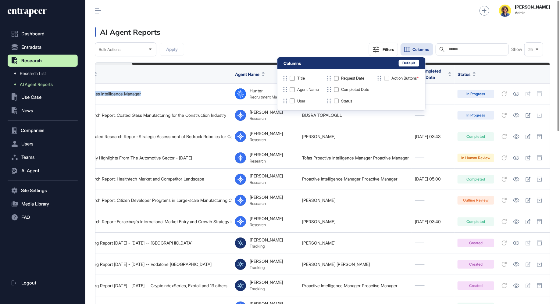
click at [240, 54] on div "Bulk Actions Apply Filters Columns Search Show 25" at bounding box center [322, 49] width 455 height 13
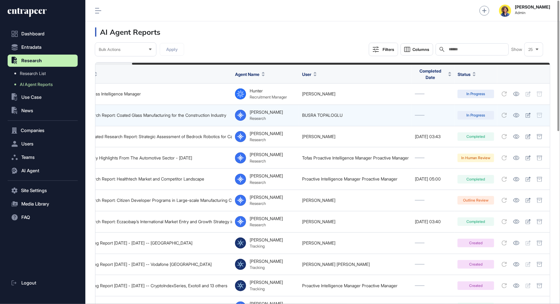
scroll to position [0, 0]
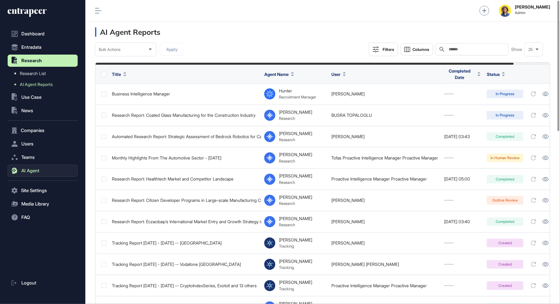
click at [34, 170] on span "AI Agent" at bounding box center [30, 170] width 18 height 5
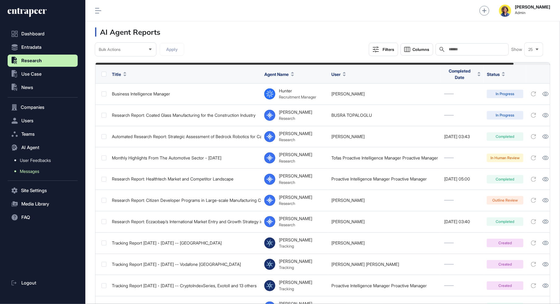
click at [34, 174] on link "Messages" at bounding box center [44, 171] width 67 height 11
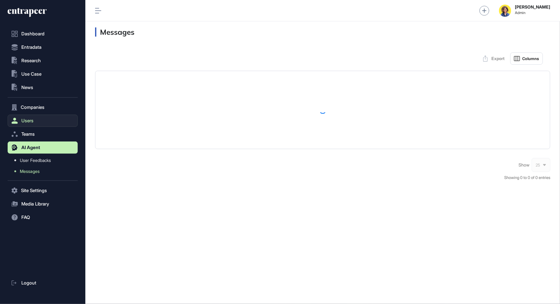
click at [22, 123] on span "Users" at bounding box center [27, 120] width 12 height 5
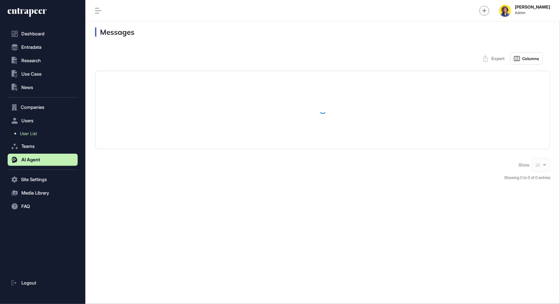
click at [28, 132] on span "User List" at bounding box center [28, 133] width 17 height 5
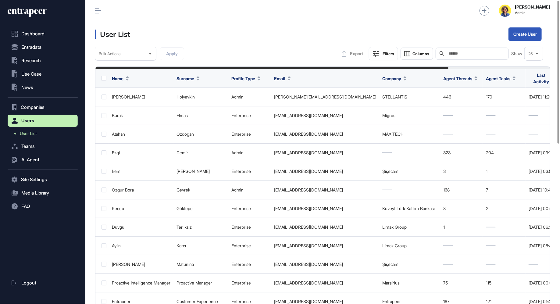
click at [475, 55] on input "text" at bounding box center [476, 53] width 57 height 5
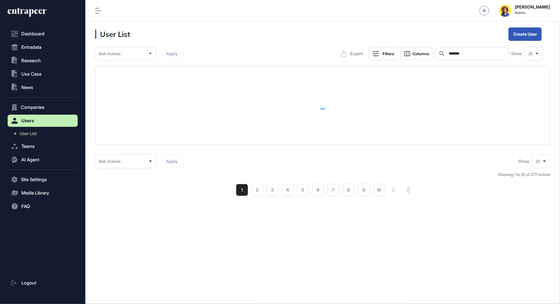
type input "*******"
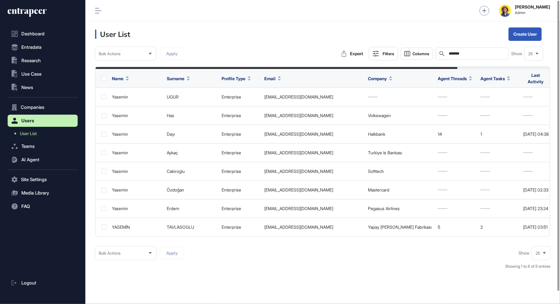
click at [456, 54] on input "*******" at bounding box center [476, 53] width 57 height 5
click at [534, 32] on button "Create User" at bounding box center [525, 33] width 33 height 13
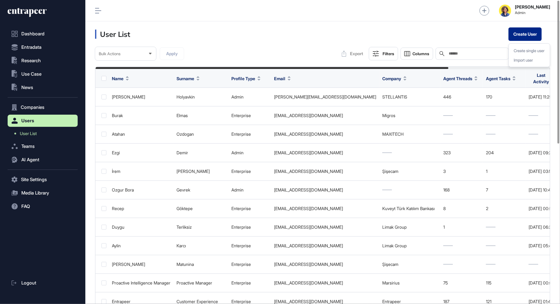
click at [515, 36] on button "Create User" at bounding box center [525, 33] width 33 height 13
click at [531, 51] on div "Create single user" at bounding box center [529, 50] width 36 height 9
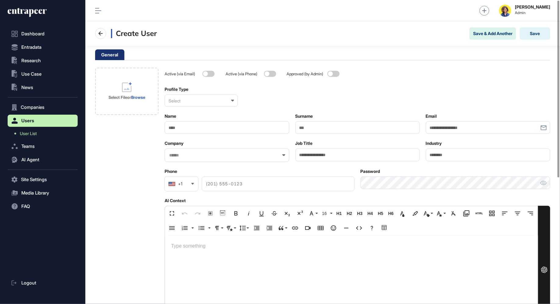
click at [219, 102] on div "Select" at bounding box center [201, 101] width 73 height 12
click at [199, 135] on div "Admin" at bounding box center [201, 139] width 72 height 9
click at [194, 105] on div "Admin" at bounding box center [201, 101] width 73 height 12
click at [191, 139] on div "Admin" at bounding box center [201, 139] width 72 height 9
click at [186, 102] on div "Select" at bounding box center [201, 101] width 73 height 12
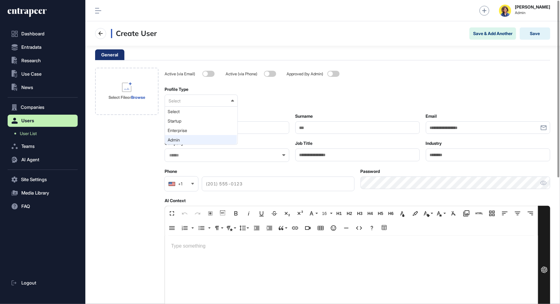
click at [184, 136] on div "Admin" at bounding box center [201, 139] width 72 height 9
click at [145, 142] on div "Select File or Browse" at bounding box center [126, 272] width 63 height 408
click at [195, 126] on input "Name" at bounding box center [227, 127] width 124 height 13
type input "*******"
click at [312, 130] on input "Surname" at bounding box center [357, 127] width 124 height 13
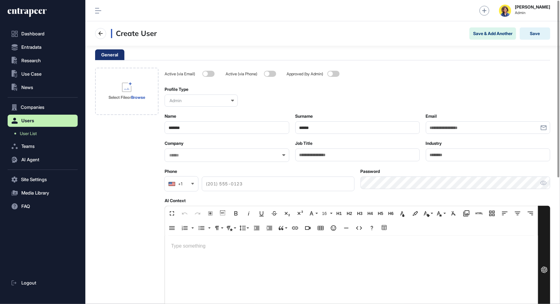
type input "******"
click at [462, 127] on input "Email" at bounding box center [488, 127] width 124 height 13
click at [448, 127] on input "**********" at bounding box center [488, 127] width 124 height 13
click at [502, 131] on input "**********" at bounding box center [488, 127] width 124 height 13
type input "**********"
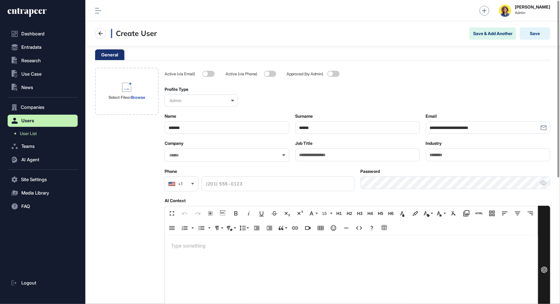
click at [436, 102] on div "Profile Type Admin" at bounding box center [358, 97] width 386 height 20
click at [184, 162] on div "**********" at bounding box center [358, 272] width 386 height 408
click at [185, 155] on input "text" at bounding box center [223, 155] width 109 height 5
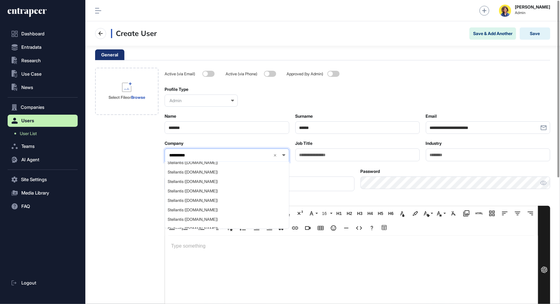
scroll to position [167, 0]
type input "**********"
click at [198, 199] on span "STELLANTIS ([DOMAIN_NAME])" at bounding box center [227, 200] width 118 height 5
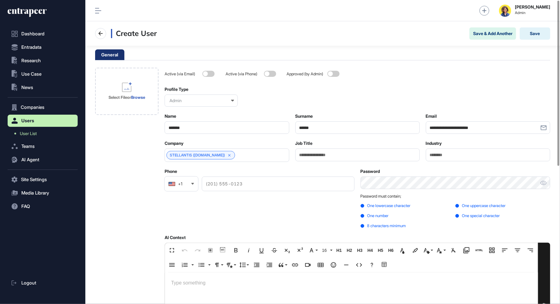
click at [127, 170] on div "Select File or Browse" at bounding box center [126, 290] width 63 height 445
click at [537, 34] on button "Save" at bounding box center [535, 33] width 30 height 12
